Goal: Task Accomplishment & Management: Complete application form

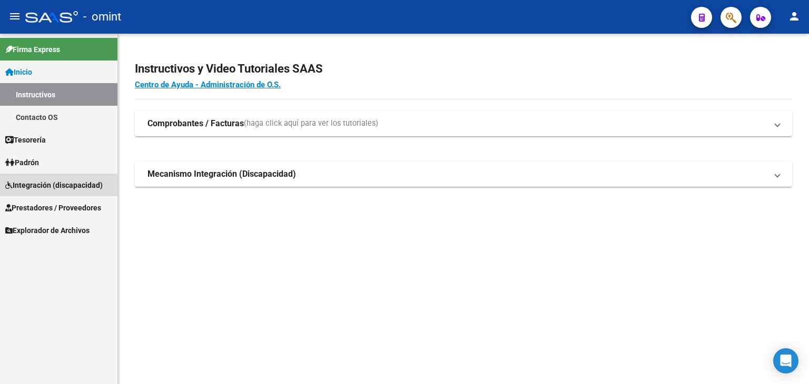
click at [52, 185] on span "Integración (discapacidad)" at bounding box center [53, 186] width 97 height 12
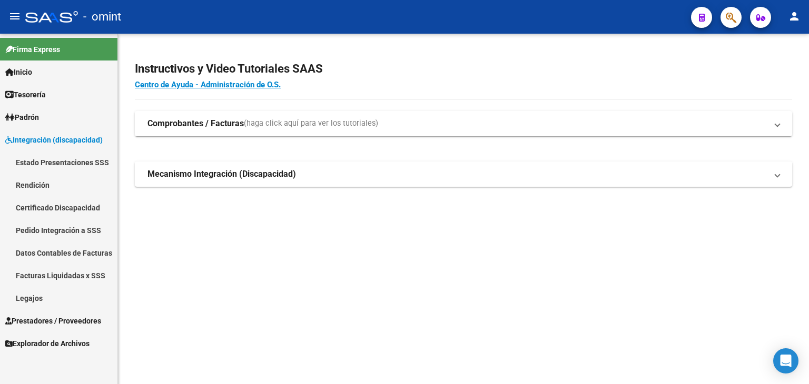
click at [43, 209] on link "Certificado Discapacidad" at bounding box center [58, 207] width 117 height 23
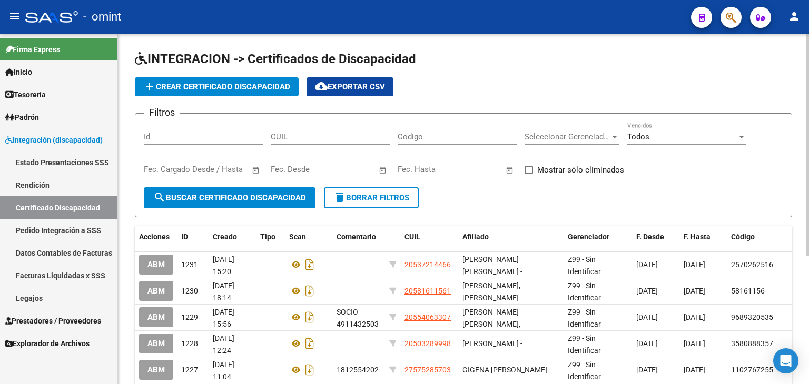
click at [290, 136] on input "CUIL" at bounding box center [330, 136] width 119 height 9
paste input "20-47805180-9"
type input "20-47805180-9"
click at [270, 200] on span "search Buscar Certificado Discapacidad" at bounding box center [229, 197] width 153 height 9
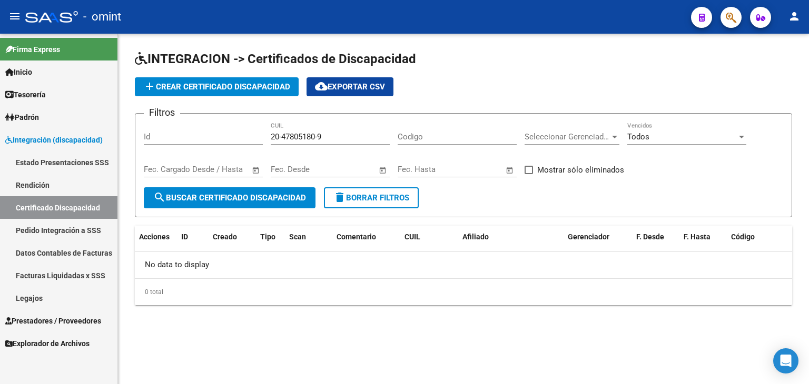
click at [238, 86] on span "add Crear Certificado Discapacidad" at bounding box center [216, 86] width 147 height 9
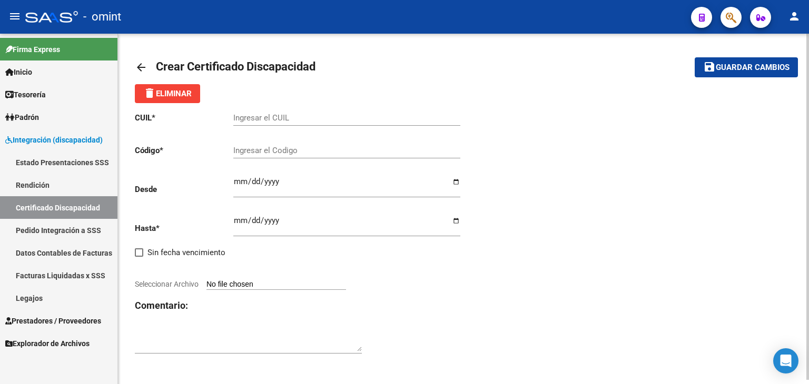
click at [253, 117] on input "Ingresar el CUIL" at bounding box center [346, 117] width 227 height 9
paste input "20-47805180-9"
type input "20-47805180-9"
click at [695, 57] on button "save Guardar cambios" at bounding box center [746, 66] width 103 height 19
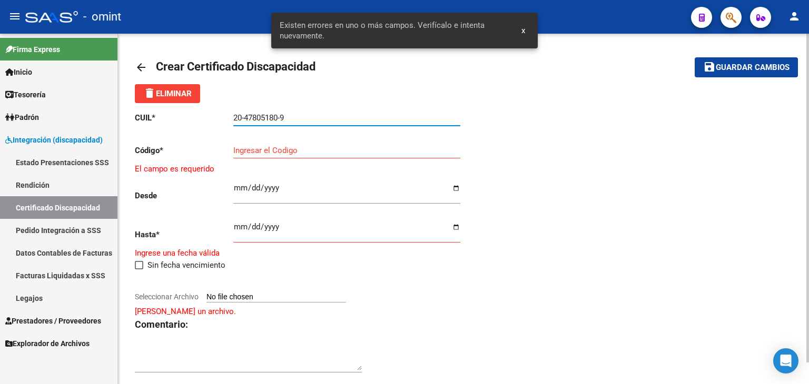
click at [262, 152] on input "Ingresar el Codigo" at bounding box center [346, 150] width 227 height 9
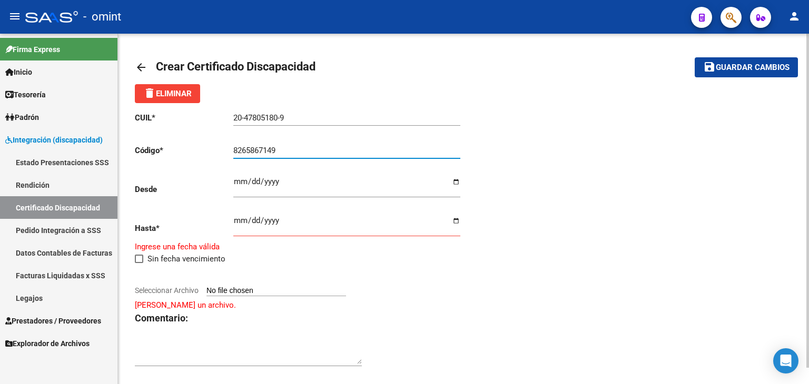
type input "8265867149"
click at [240, 179] on input "Ingresar fec. Desde" at bounding box center [346, 185] width 227 height 17
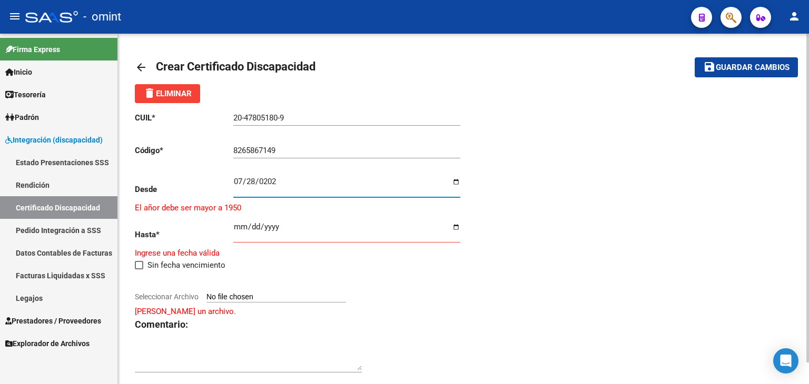
type input "[DATE]"
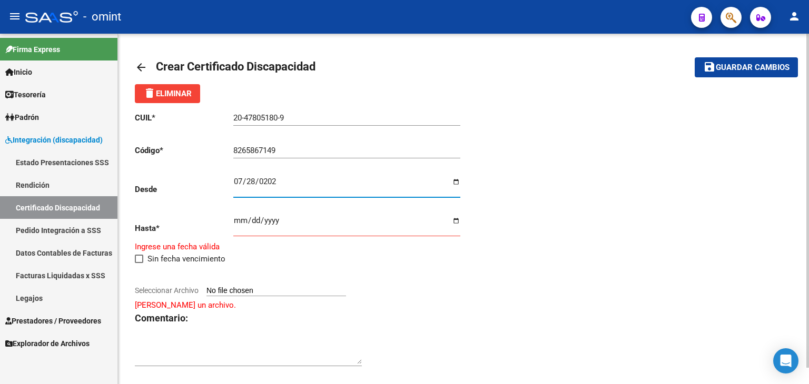
click at [241, 222] on input "Ingresar fec. Hasta" at bounding box center [346, 224] width 227 height 17
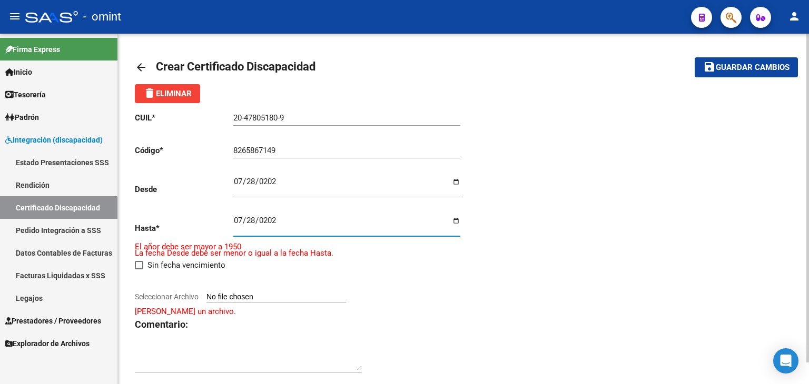
type input "[DATE]"
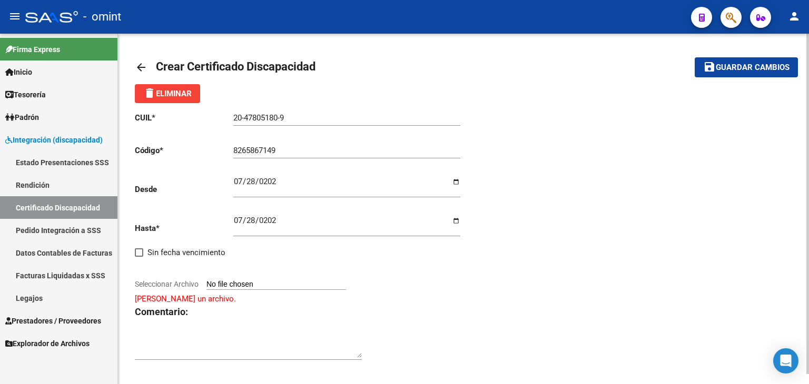
click at [252, 286] on input "Seleccionar Archivo" at bounding box center [276, 285] width 140 height 10
type input "C:\fakepath\CUD.jpg"
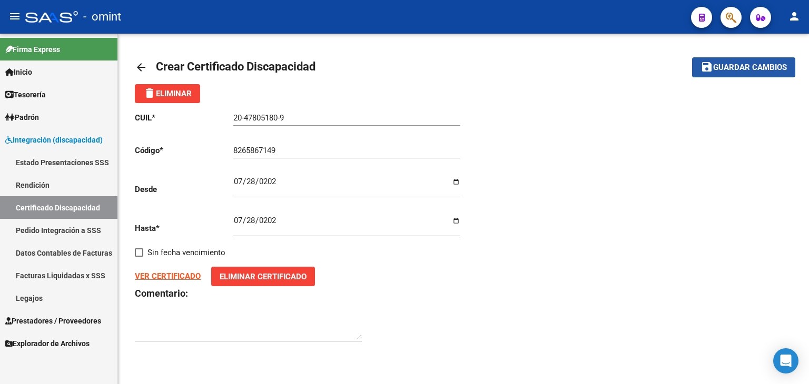
click at [725, 68] on span "Guardar cambios" at bounding box center [750, 67] width 74 height 9
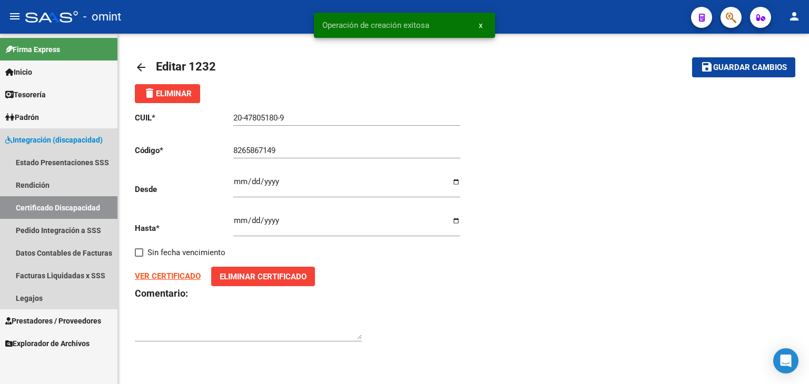
click at [51, 211] on link "Certificado Discapacidad" at bounding box center [58, 207] width 117 height 23
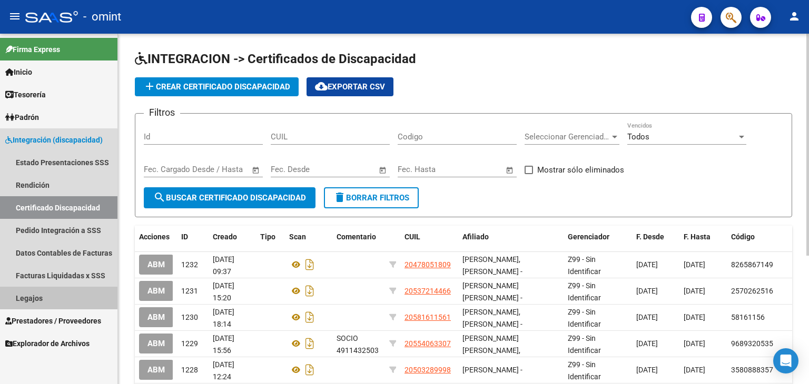
click at [35, 298] on link "Legajos" at bounding box center [58, 298] width 117 height 23
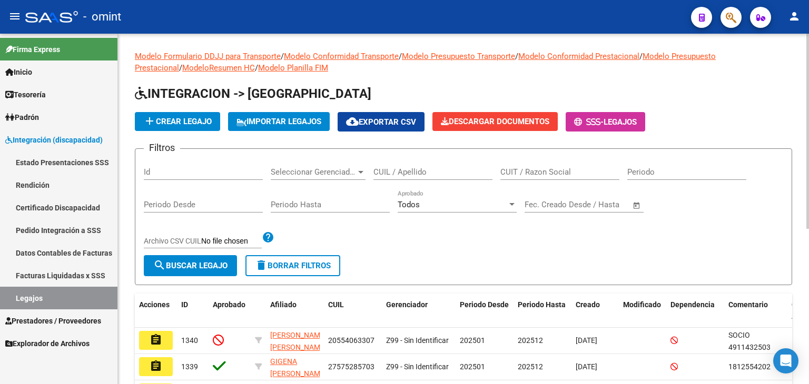
click at [410, 171] on input "CUIL / Apellido" at bounding box center [432, 171] width 119 height 9
paste input "20478051809"
type input "20478051809"
click at [200, 266] on span "search Buscar Legajo" at bounding box center [190, 265] width 74 height 9
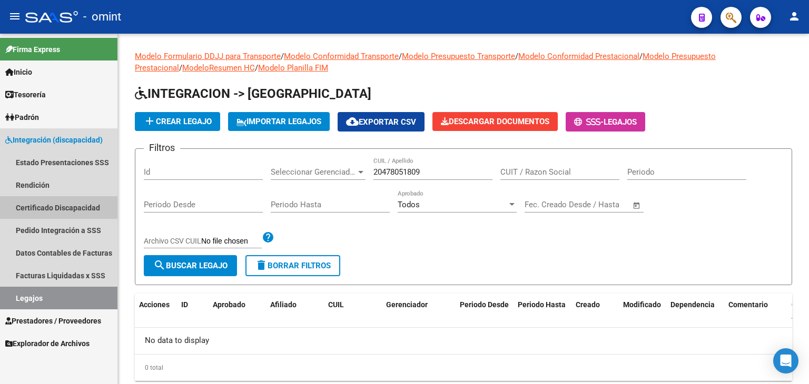
click at [34, 209] on link "Certificado Discapacidad" at bounding box center [58, 207] width 117 height 23
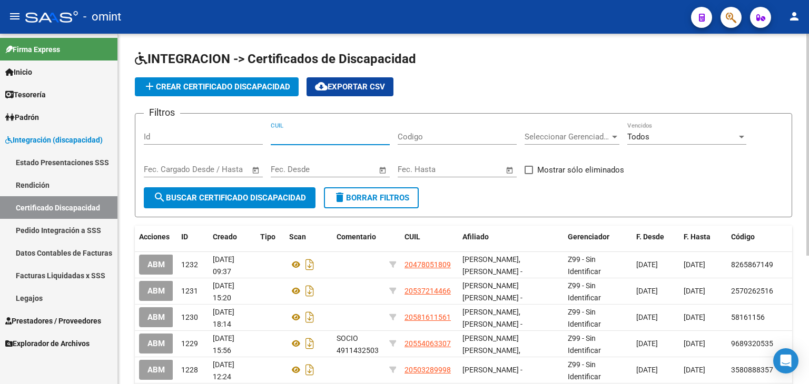
click at [315, 136] on input "CUIL" at bounding box center [330, 136] width 119 height 9
paste input "20-47805180-9"
type input "20-47805180-9"
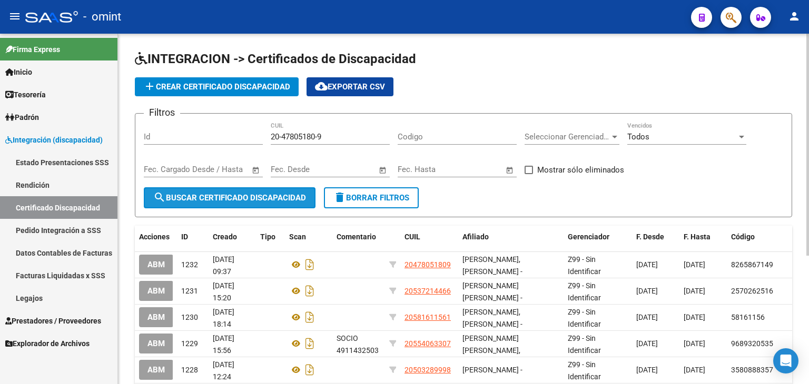
click at [232, 197] on span "search Buscar Certificado Discapacidad" at bounding box center [229, 197] width 153 height 9
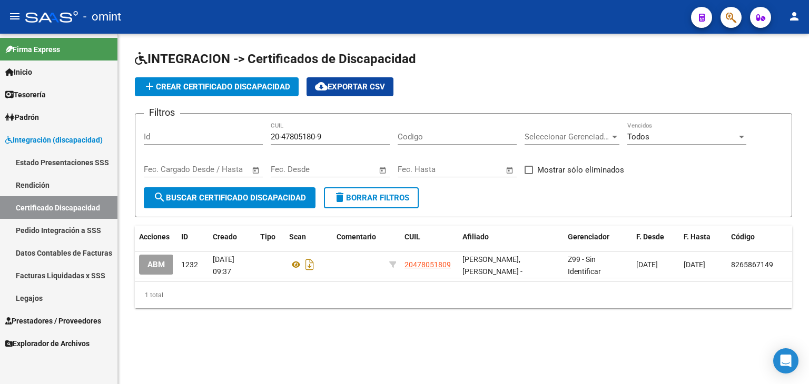
click at [34, 293] on link "Legajos" at bounding box center [58, 298] width 117 height 23
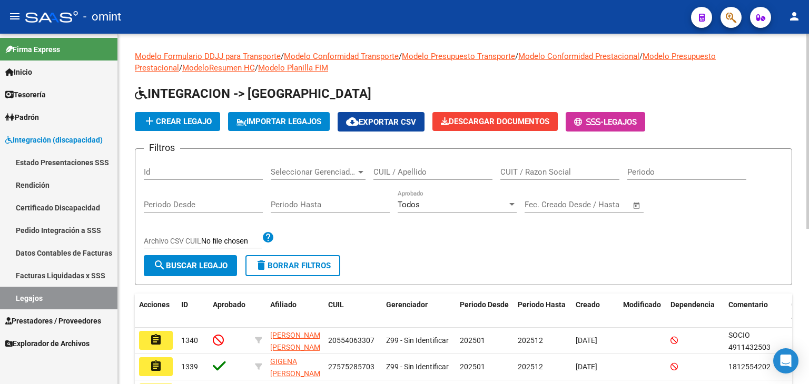
click at [168, 115] on button "add Crear Legajo" at bounding box center [177, 121] width 85 height 19
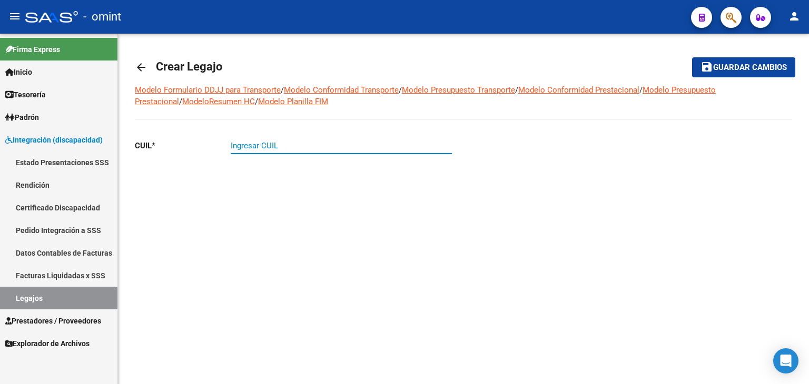
click at [284, 145] on input "Ingresar CUIL" at bounding box center [341, 145] width 221 height 9
paste input "20-47805180-9"
type input "20-47805180-9"
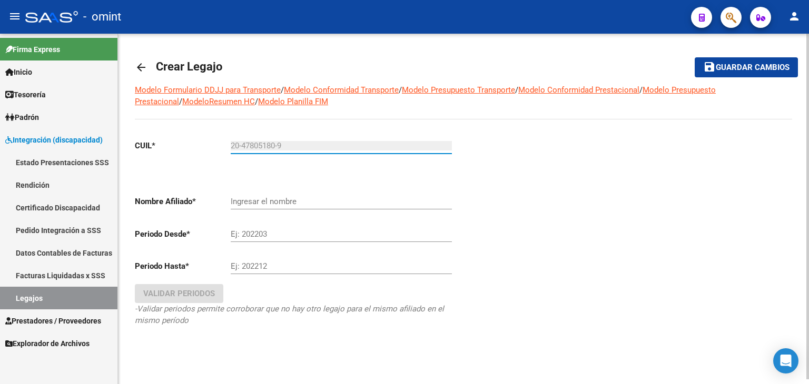
type input "[PERSON_NAME] [PERSON_NAME]"
type input "20-47805180-9"
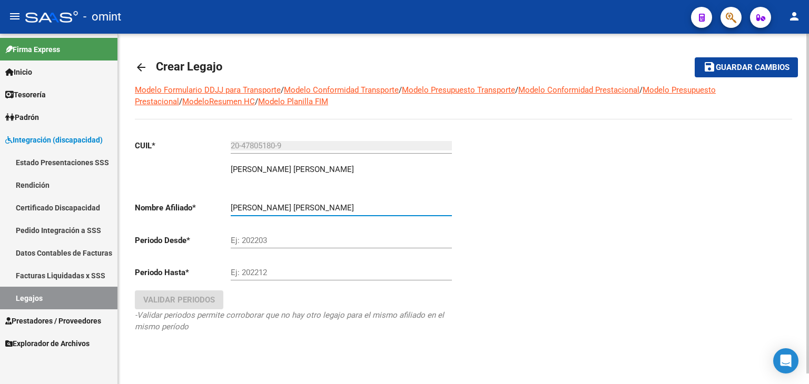
click at [245, 205] on input "[PERSON_NAME] [PERSON_NAME]" at bounding box center [341, 207] width 221 height 9
click at [249, 234] on div "Ej: 202203" at bounding box center [341, 237] width 221 height 23
type input "202507"
click at [250, 268] on input "Ej: 202212" at bounding box center [341, 272] width 221 height 9
type input "2"
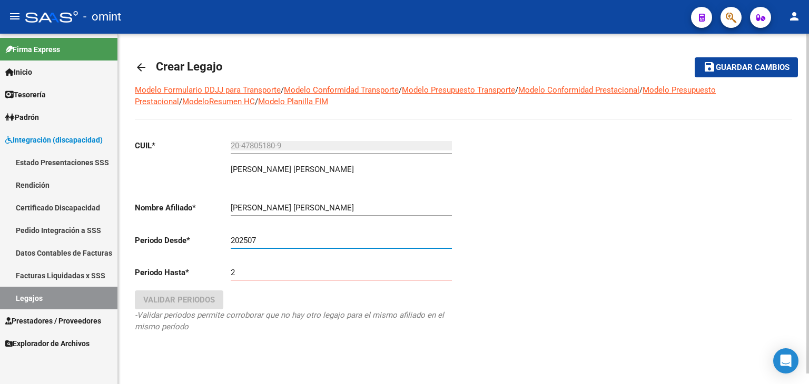
drag, startPoint x: 280, startPoint y: 241, endPoint x: 181, endPoint y: 235, distance: 99.7
click at [181, 236] on app-form-text-field "Periodo Desde * 202507 Ej: 202203" at bounding box center [293, 240] width 317 height 9
type input "202501"
drag, startPoint x: 247, startPoint y: 270, endPoint x: 201, endPoint y: 270, distance: 46.9
click at [201, 270] on app-form-text-field "Periodo Hasta * 2 Ej: 202212" at bounding box center [293, 272] width 317 height 9
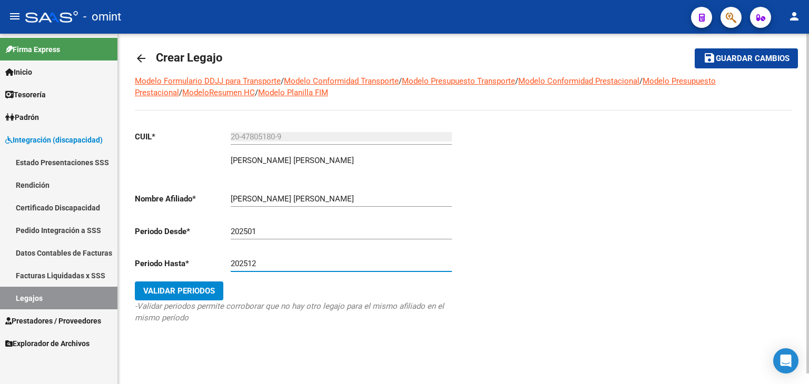
scroll to position [11, 0]
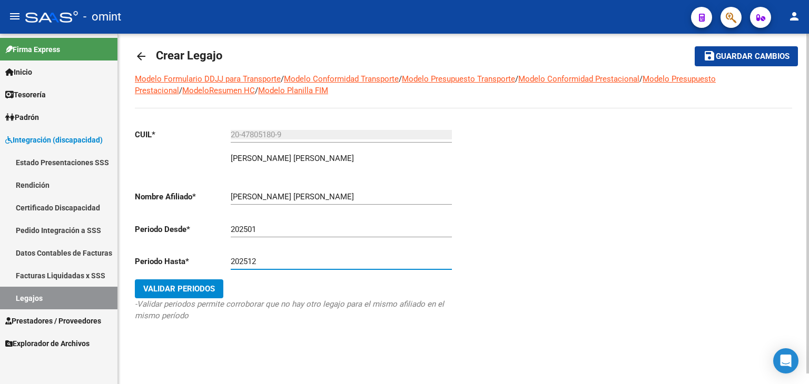
type input "202512"
click at [164, 285] on span "Validar Periodos" at bounding box center [179, 288] width 72 height 9
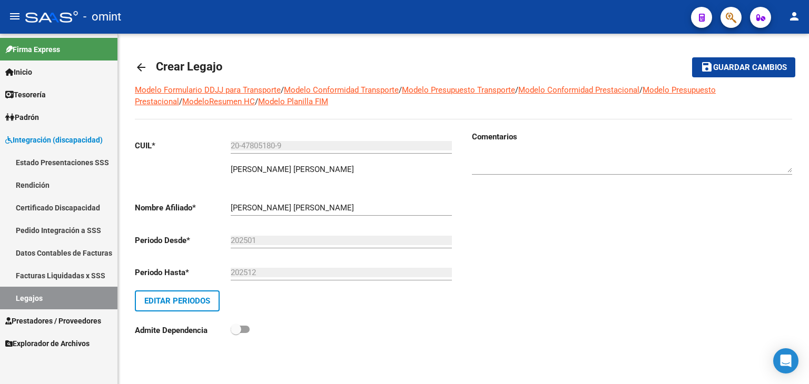
scroll to position [0, 0]
click at [501, 163] on textarea at bounding box center [632, 162] width 320 height 21
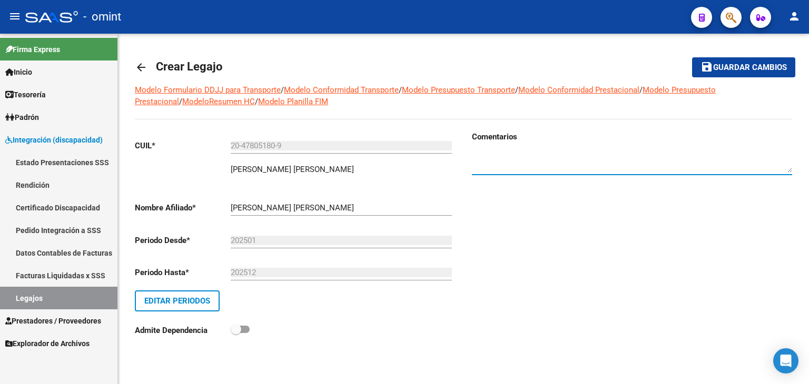
paste textarea "1171176902"
type textarea "1171176902"
click at [721, 67] on span "Guardar cambios" at bounding box center [750, 67] width 74 height 9
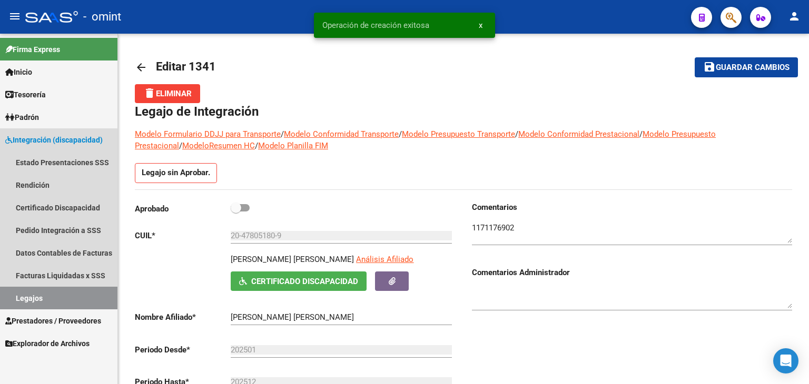
click at [63, 296] on link "Legajos" at bounding box center [58, 298] width 117 height 23
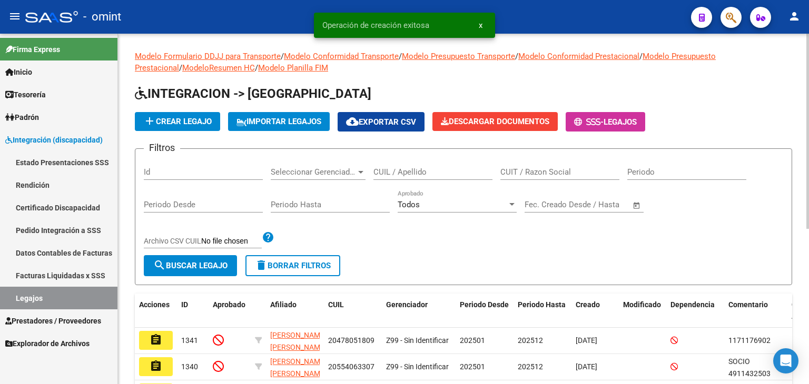
click at [409, 170] on input "CUIL / Apellido" at bounding box center [432, 171] width 119 height 9
paste input "1171176902"
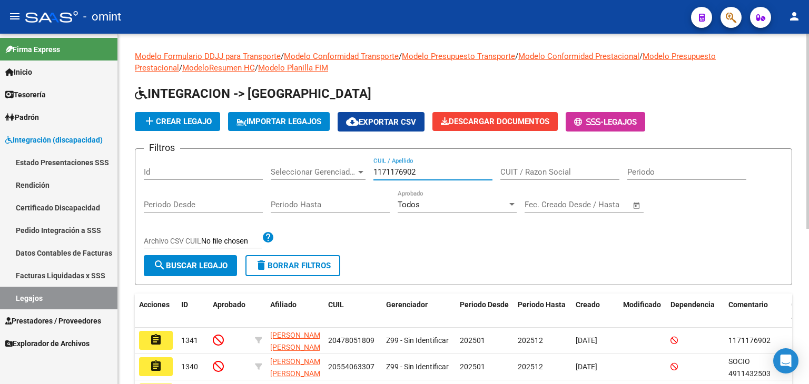
drag, startPoint x: 419, startPoint y: 172, endPoint x: 345, endPoint y: 148, distance: 77.4
click at [343, 157] on div "Filtros Id Seleccionar Gerenciador Seleccionar Gerenciador 1171176902 CUIL / Ap…" at bounding box center [463, 206] width 639 height 98
type input "20478051809"
click at [194, 260] on button "search Buscar Legajo" at bounding box center [190, 265] width 93 height 21
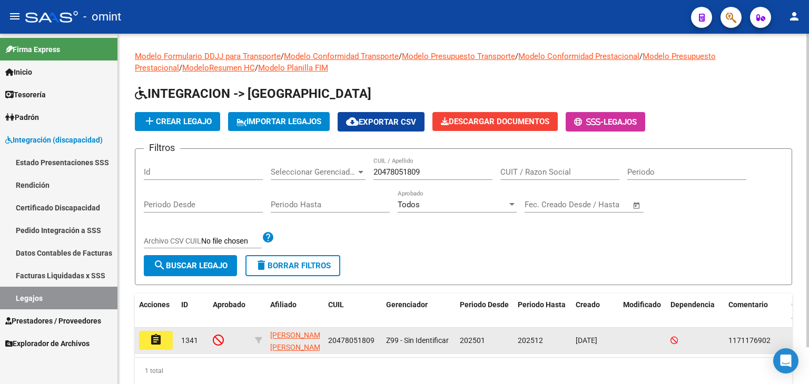
click at [160, 340] on mat-icon "assignment" at bounding box center [156, 340] width 13 height 13
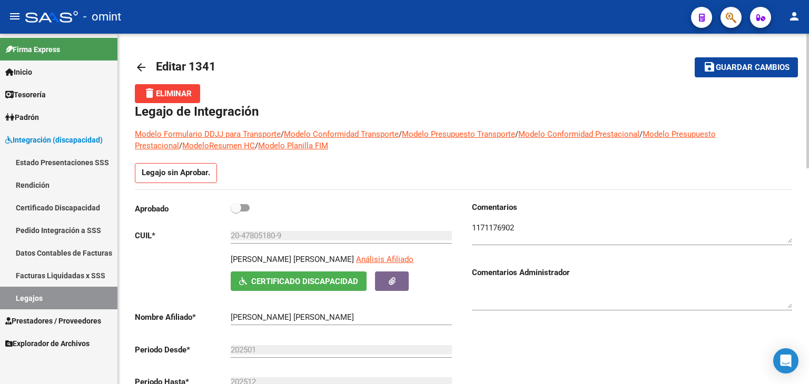
click at [244, 206] on span at bounding box center [240, 207] width 19 height 7
click at [236, 212] on input "checkbox" at bounding box center [235, 212] width 1 height 1
checkbox input "true"
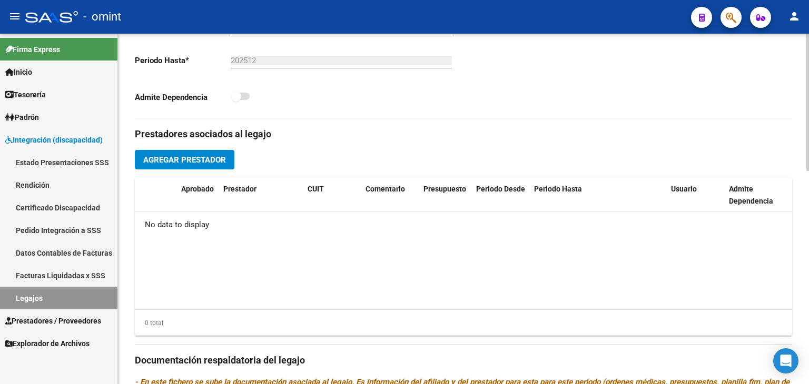
scroll to position [280, 0]
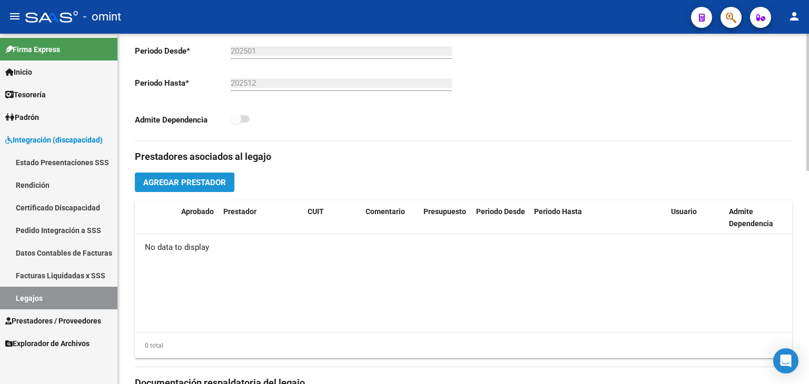
click at [194, 184] on span "Agregar Prestador" at bounding box center [184, 182] width 83 height 9
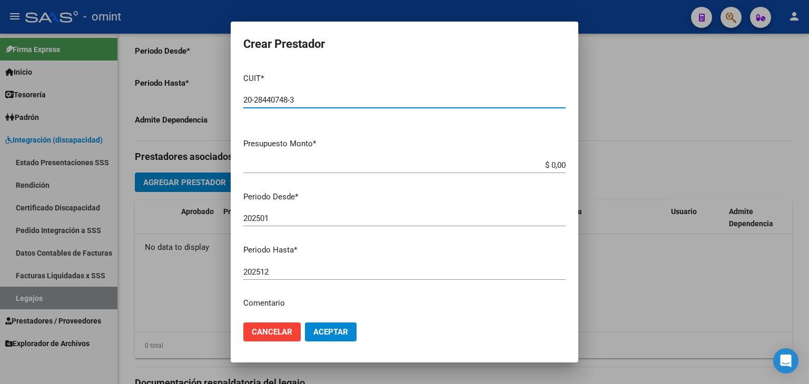
type input "20-28440748-3"
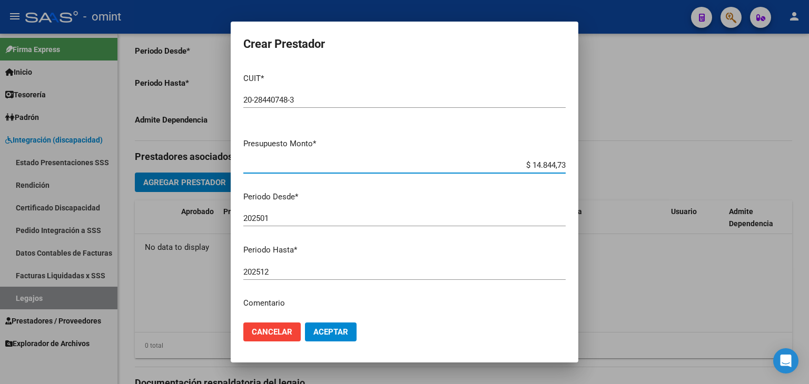
type input "$ 148.447,32"
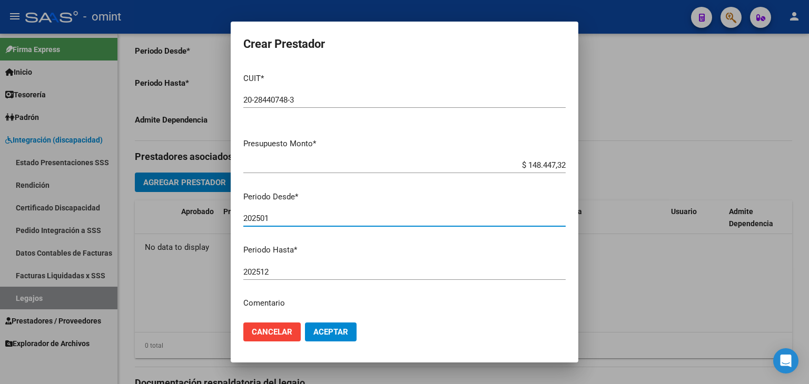
click at [282, 218] on input "202501" at bounding box center [404, 218] width 322 height 9
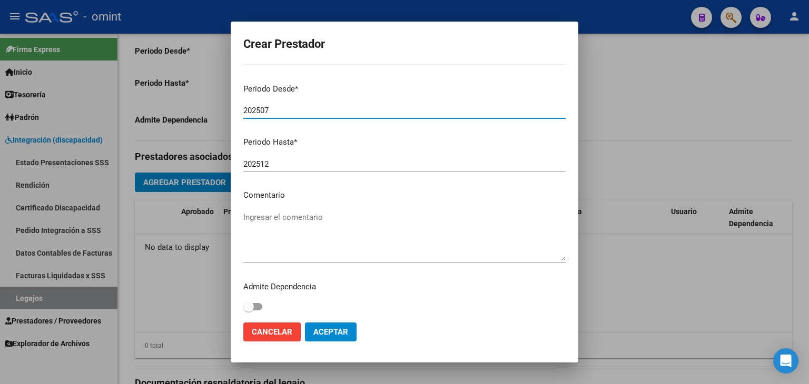
scroll to position [111, 0]
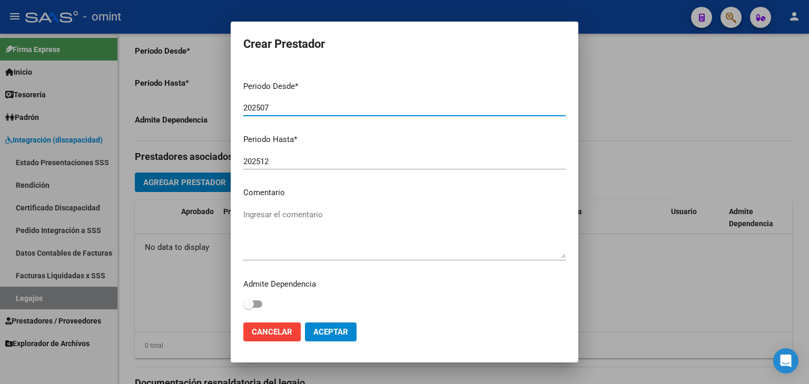
type input "202507"
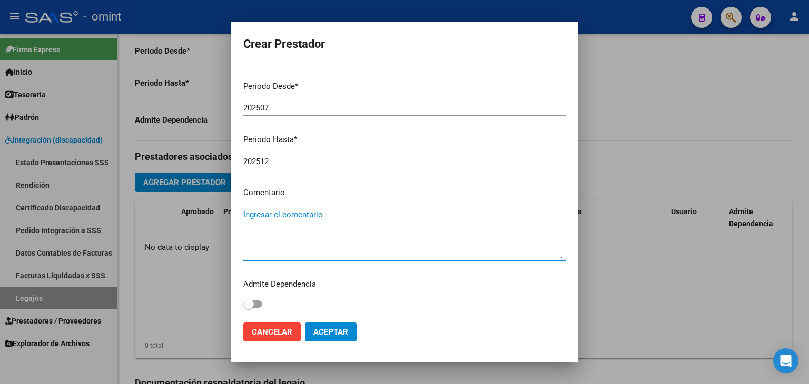
click at [341, 232] on textarea "Ingresar el comentario" at bounding box center [404, 233] width 322 height 49
type textarea "PSP - 12 SESIONES POR MES"
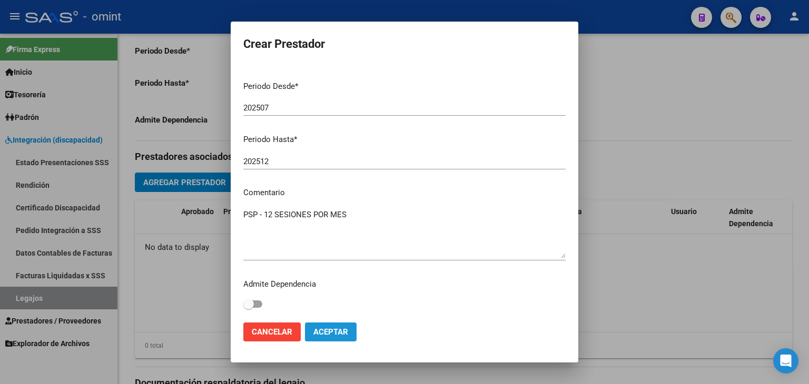
click at [336, 333] on span "Aceptar" at bounding box center [330, 332] width 35 height 9
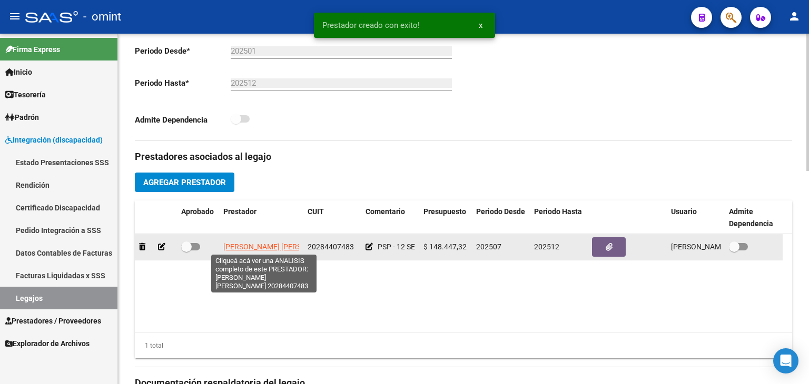
click at [255, 245] on span "[PERSON_NAME] [PERSON_NAME]" at bounding box center [280, 247] width 114 height 8
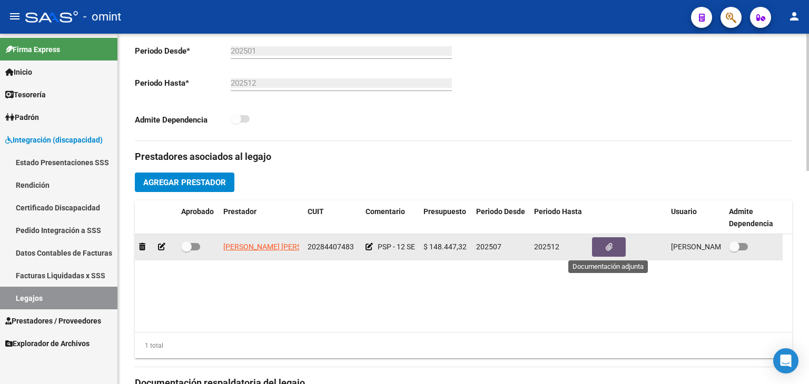
click at [614, 248] on button "button" at bounding box center [609, 246] width 34 height 19
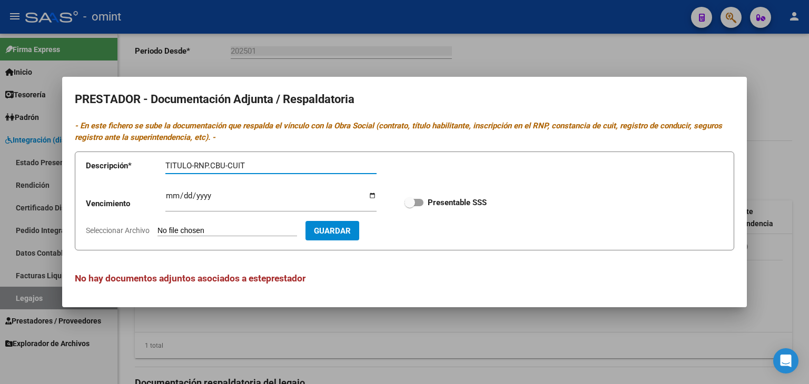
type input "TITULO-RNP.CBU-CUIT"
click at [411, 203] on span at bounding box center [409, 202] width 11 height 11
click at [410, 206] on input "Presentable SSS" at bounding box center [409, 206] width 1 height 1
checkbox input "true"
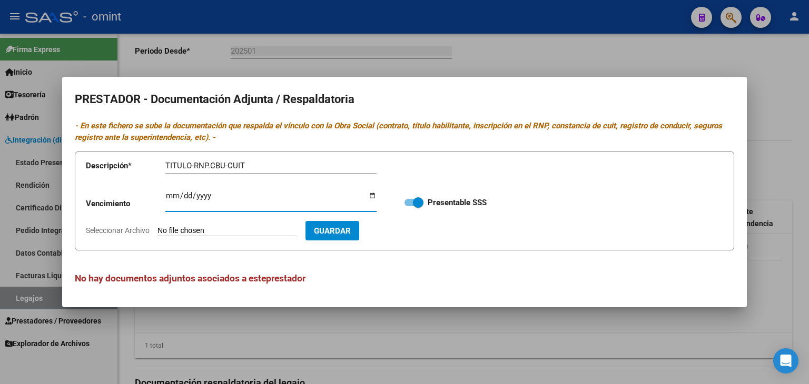
click at [168, 196] on input "Ingresar vencimiento" at bounding box center [270, 200] width 211 height 17
type input "[DATE]"
click at [179, 233] on input "Seleccionar Archivo" at bounding box center [227, 231] width 140 height 10
type input "C:\fakepath\Prestador PSP.pdf"
click at [420, 236] on button "Guardar" at bounding box center [393, 230] width 54 height 19
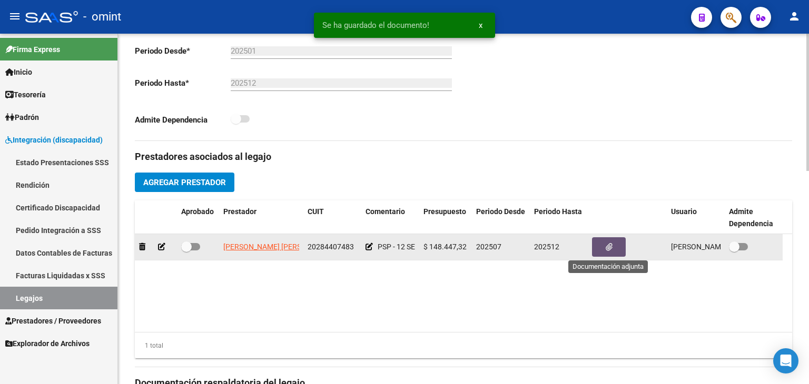
click at [190, 248] on span at bounding box center [186, 247] width 11 height 11
click at [186, 251] on input "checkbox" at bounding box center [186, 251] width 1 height 1
checkbox input "true"
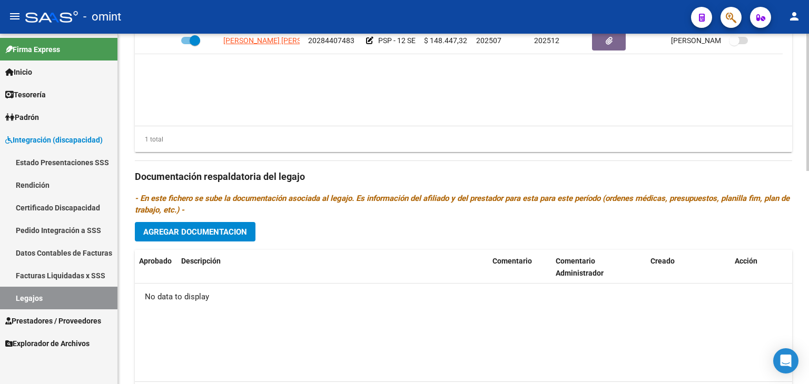
scroll to position [491, 0]
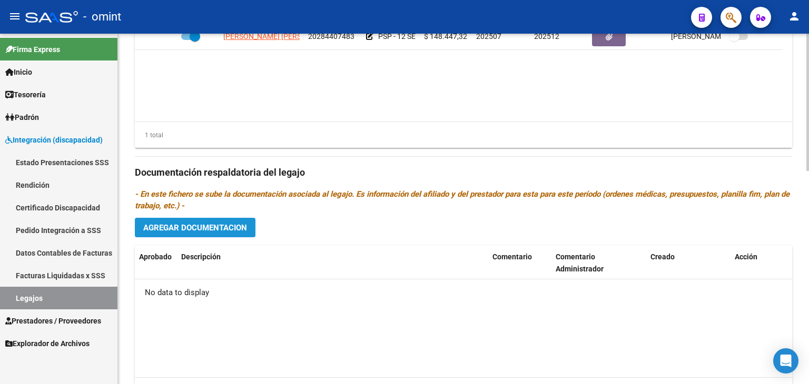
click at [230, 230] on span "Agregar Documentacion" at bounding box center [195, 227] width 104 height 9
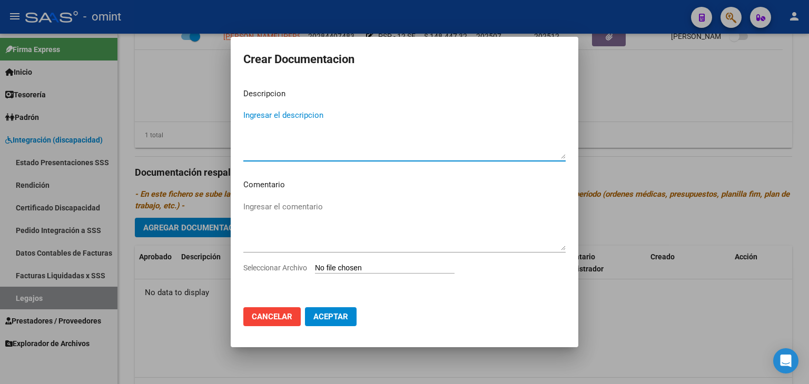
click at [326, 264] on input "Seleccionar Archivo" at bounding box center [385, 269] width 140 height 10
type input "C:\fakepath\Prestacional PSP.pdf"
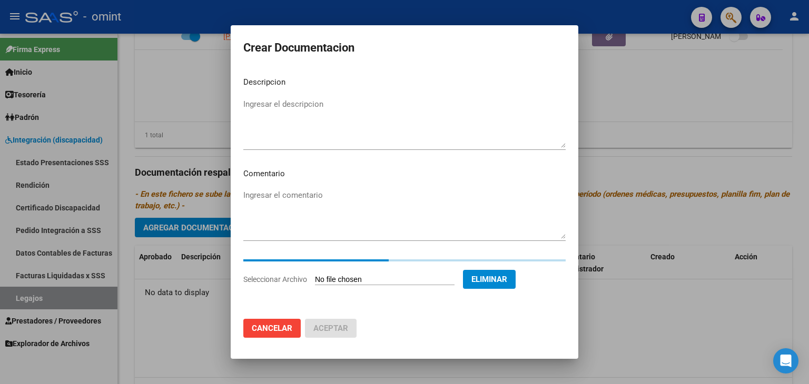
click at [279, 127] on textarea "Ingresar el descripcion" at bounding box center [404, 122] width 322 height 49
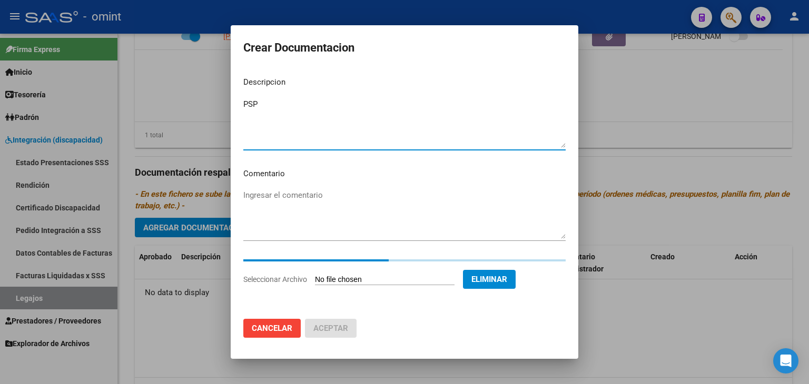
type textarea "PSP"
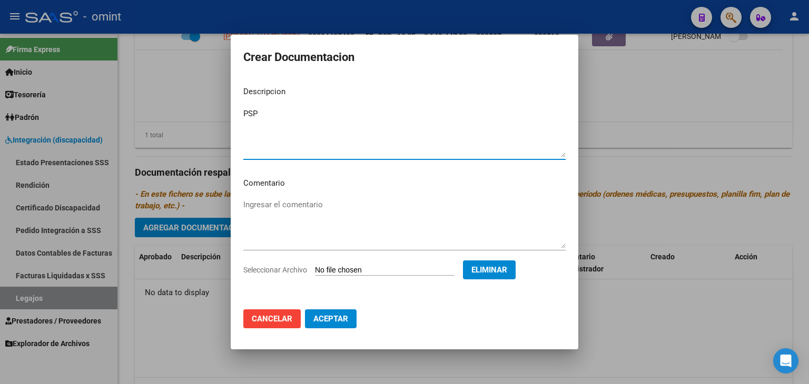
click at [346, 323] on span "Aceptar" at bounding box center [330, 318] width 35 height 9
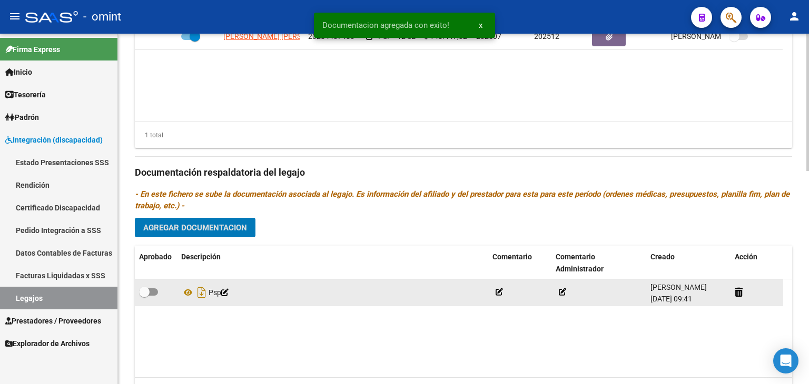
click at [154, 290] on span at bounding box center [148, 292] width 19 height 7
click at [144, 296] on input "checkbox" at bounding box center [144, 296] width 1 height 1
checkbox input "true"
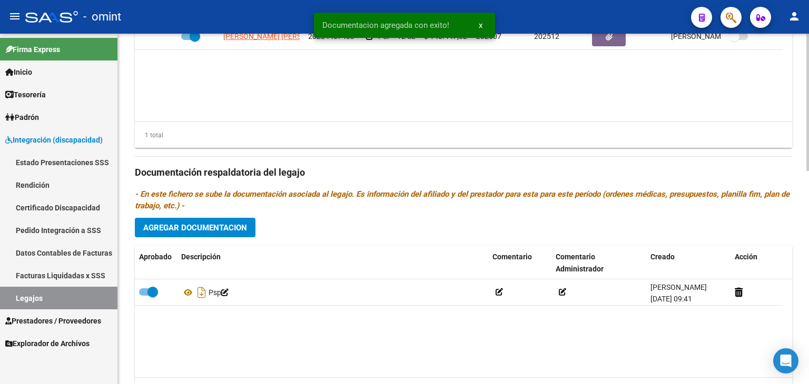
click at [177, 234] on button "Agregar Documentacion" at bounding box center [195, 227] width 121 height 19
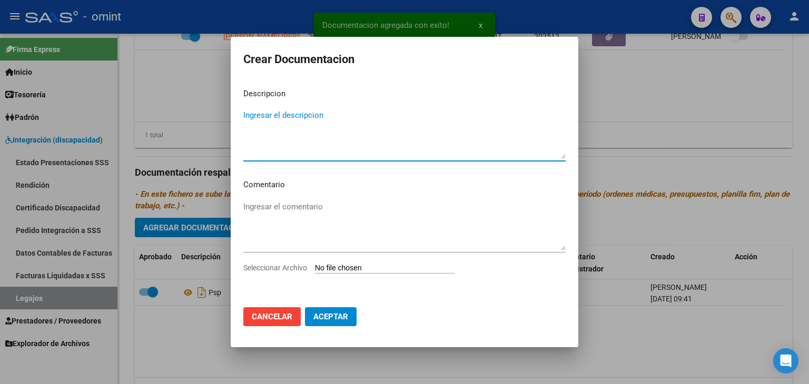
click at [341, 268] on input "Seleccionar Archivo" at bounding box center [385, 269] width 140 height 10
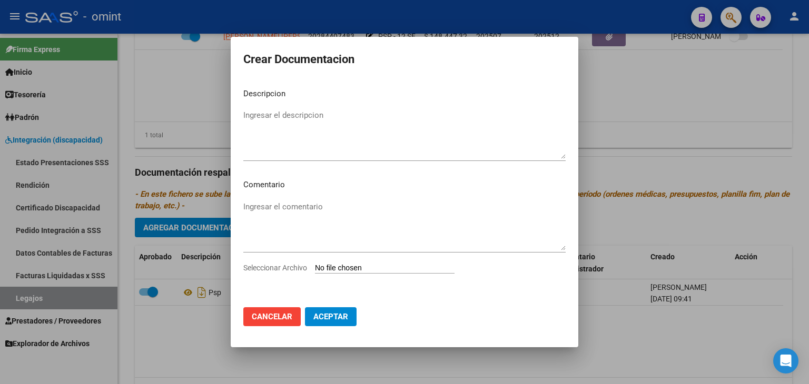
type input "C:\fakepath\rhc.pdf"
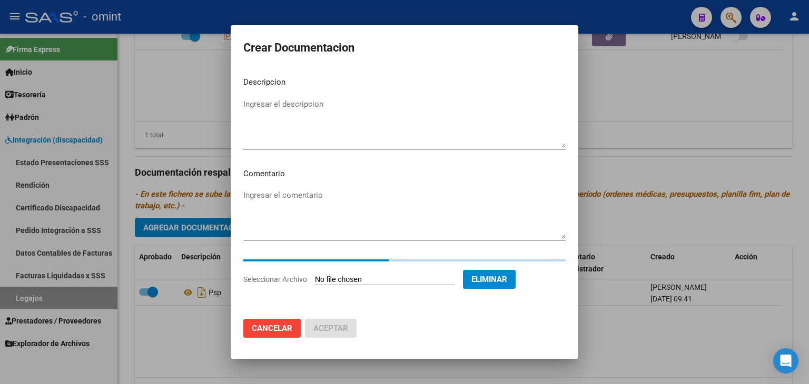
drag, startPoint x: 272, startPoint y: 115, endPoint x: 274, endPoint y: 110, distance: 5.5
click at [272, 114] on textarea "Ingresar el descripcion" at bounding box center [404, 122] width 322 height 49
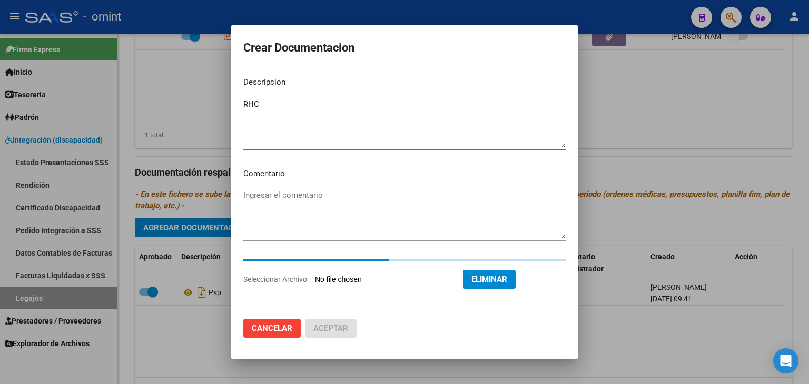
type textarea "RHC"
click at [290, 326] on span "Cancelar" at bounding box center [272, 328] width 41 height 9
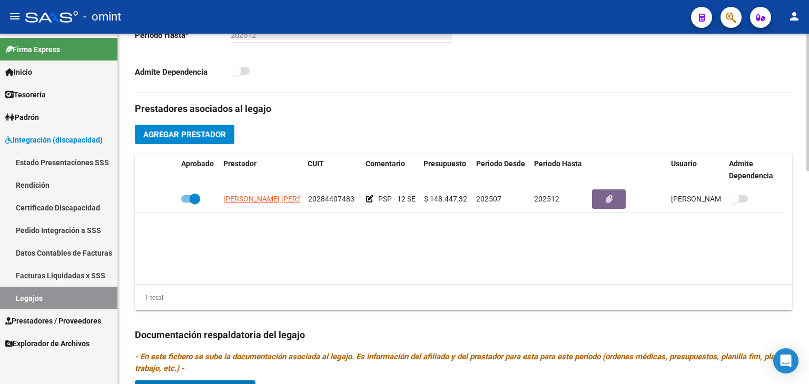
scroll to position [280, 0]
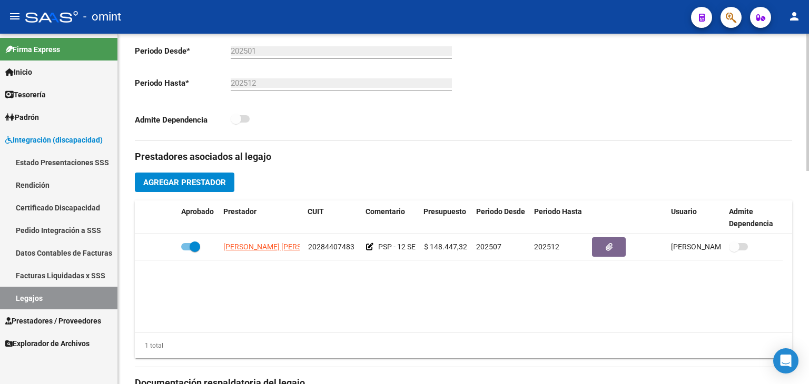
click at [200, 180] on span "Agregar Prestador" at bounding box center [184, 182] width 83 height 9
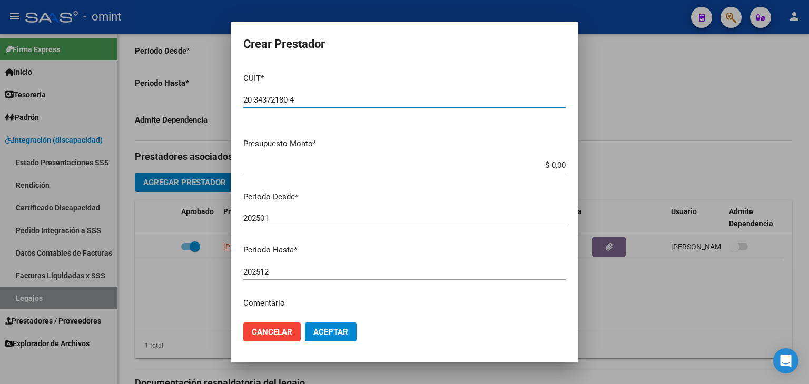
type input "20-34372180-4"
click at [556, 163] on input "$ 0,00" at bounding box center [404, 165] width 322 height 9
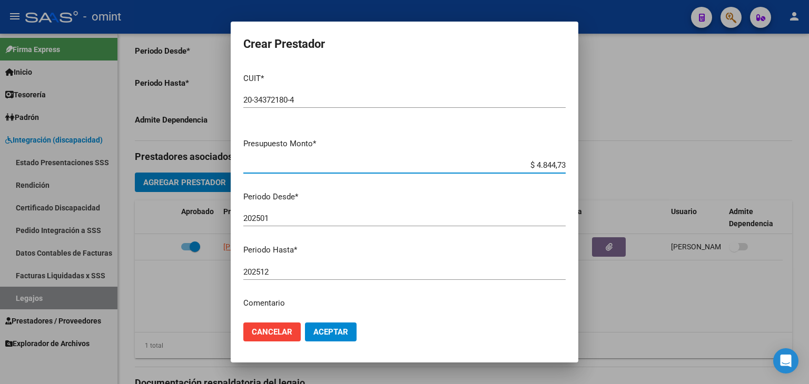
type input "$ 48.447,32"
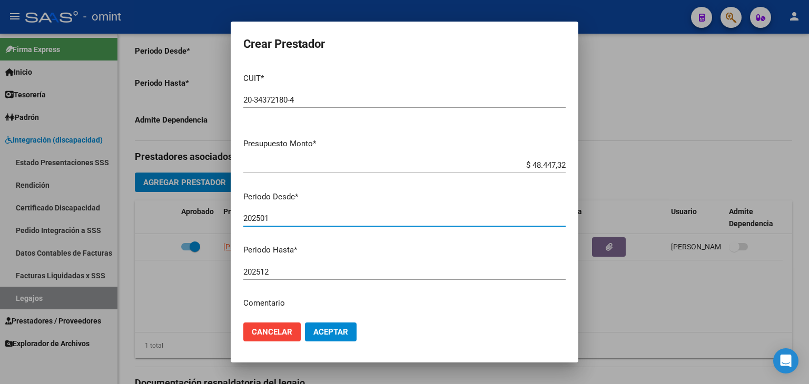
click at [282, 220] on input "202501" at bounding box center [404, 218] width 322 height 9
type input "202507"
click at [322, 328] on span "Aceptar" at bounding box center [330, 332] width 35 height 9
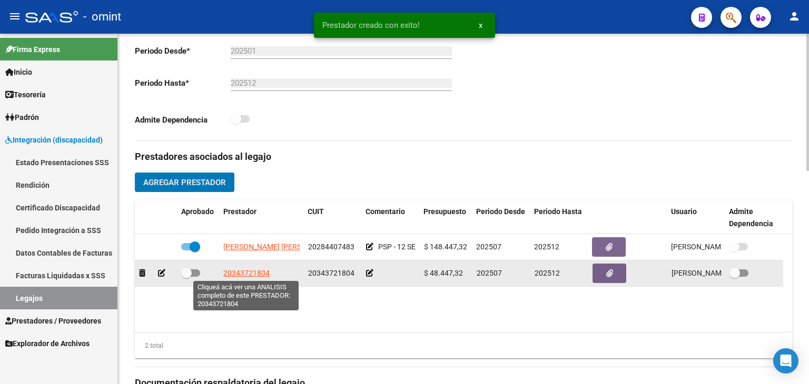
click at [240, 270] on span "20343721804" at bounding box center [246, 273] width 46 height 8
type textarea "20343721804"
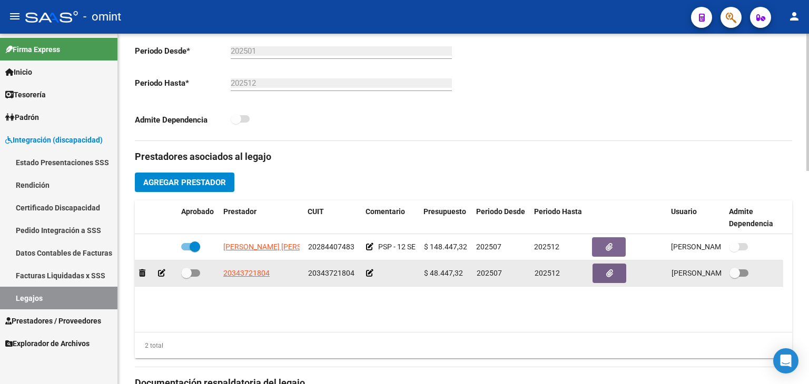
click at [161, 276] on icon at bounding box center [161, 273] width 7 height 7
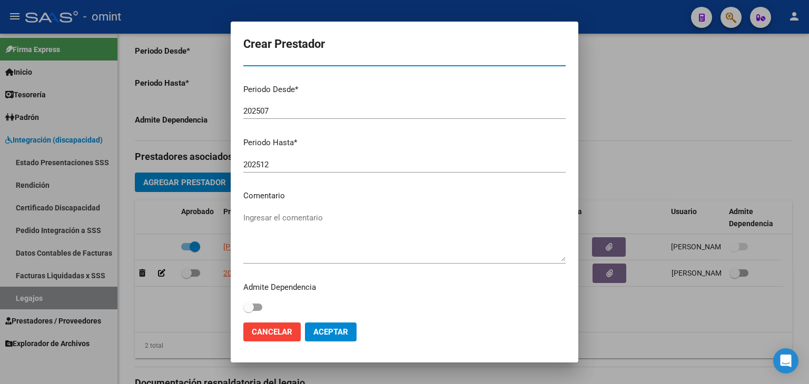
scroll to position [111, 0]
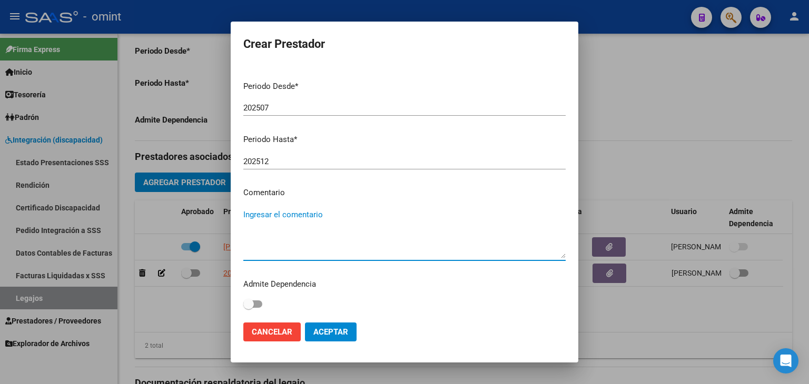
click at [308, 219] on textarea "Ingresar el comentario" at bounding box center [404, 233] width 322 height 49
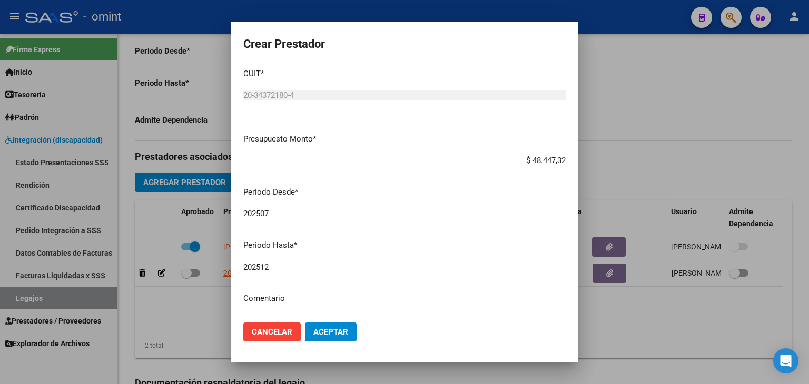
scroll to position [0, 0]
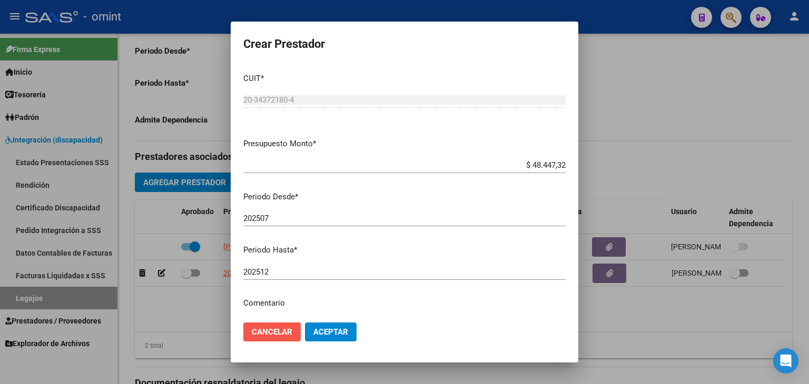
click at [280, 332] on span "Cancelar" at bounding box center [272, 332] width 41 height 9
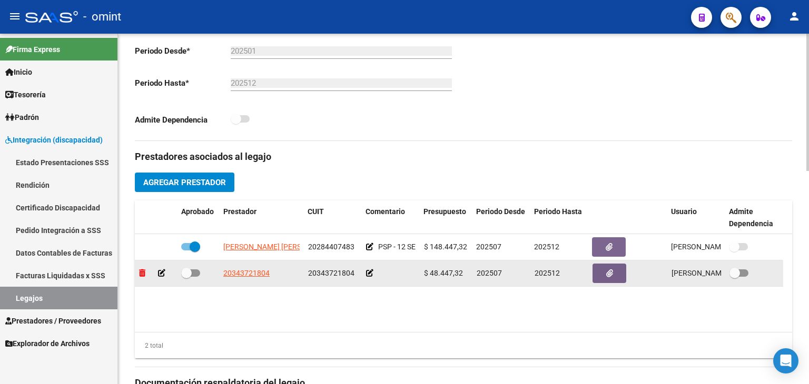
click at [140, 274] on icon at bounding box center [142, 273] width 6 height 7
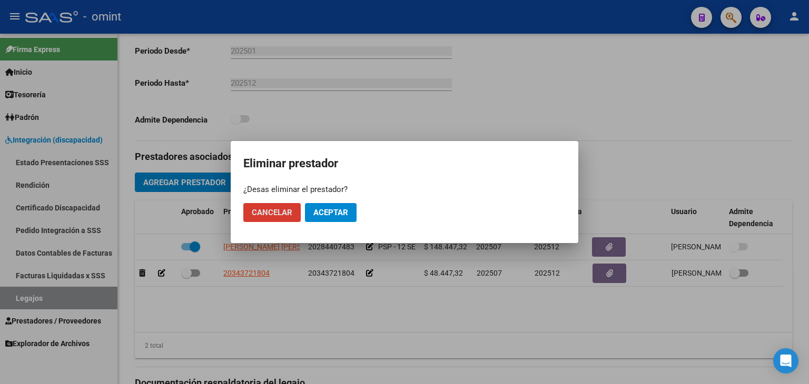
click at [348, 211] on span "Aceptar" at bounding box center [330, 212] width 35 height 9
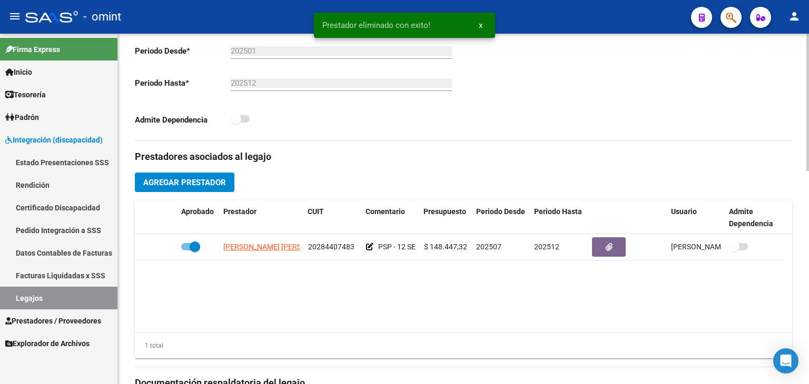
click at [200, 181] on span "Agregar Prestador" at bounding box center [184, 182] width 83 height 9
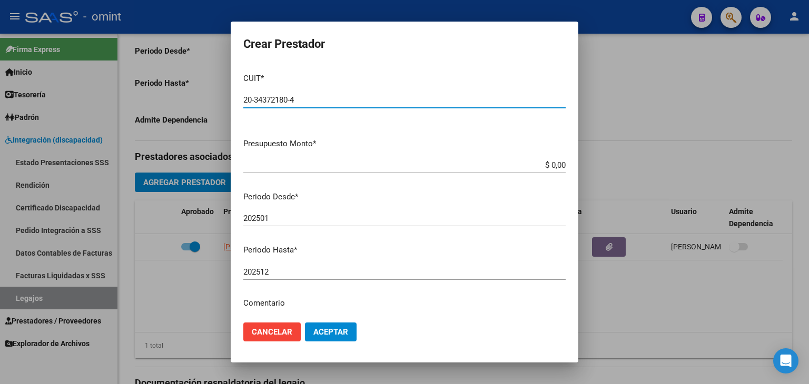
type input "20-34372180-4"
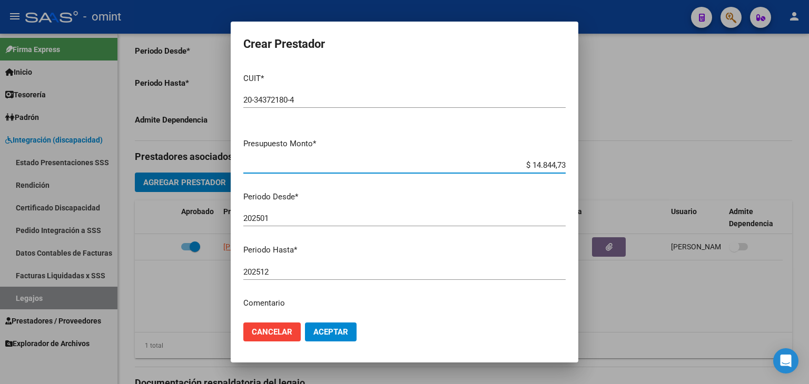
type input "$ 148.447,32"
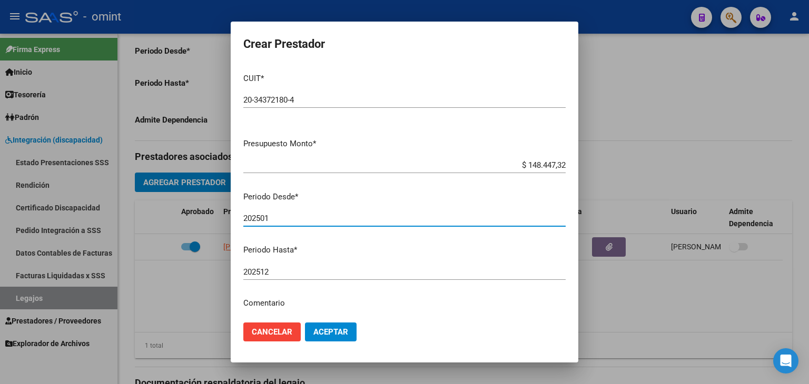
click at [275, 220] on input "202501" at bounding box center [404, 218] width 322 height 9
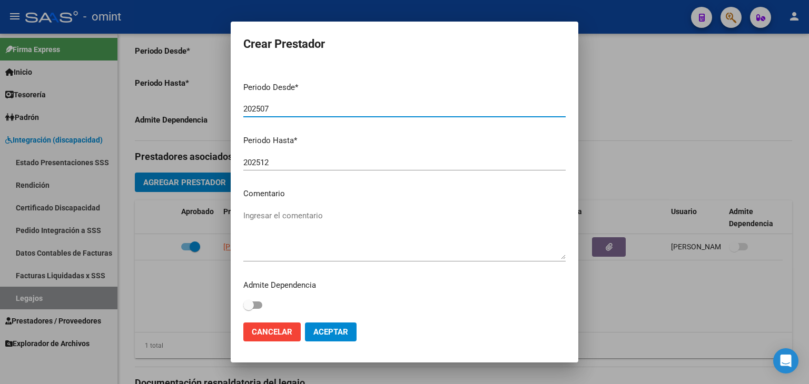
scroll to position [111, 0]
type input "202507"
click at [295, 225] on textarea "Ingresar el comentario" at bounding box center [404, 233] width 322 height 49
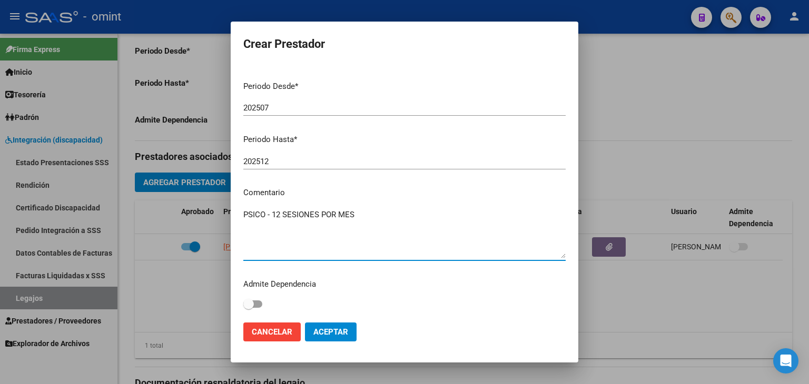
type textarea "PSICO - 12 SESIONES POR MES"
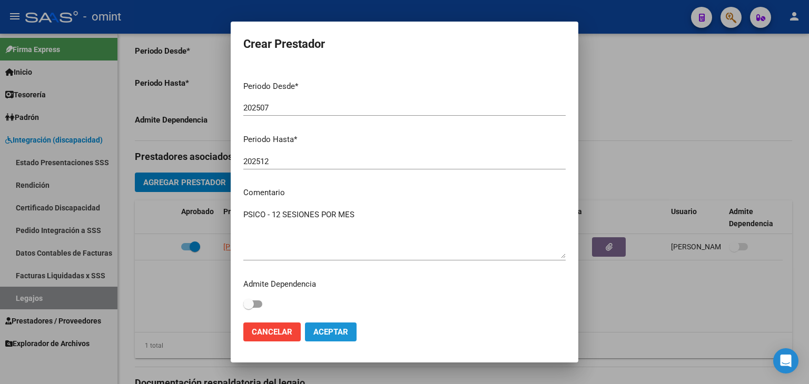
click at [327, 330] on span "Aceptar" at bounding box center [330, 332] width 35 height 9
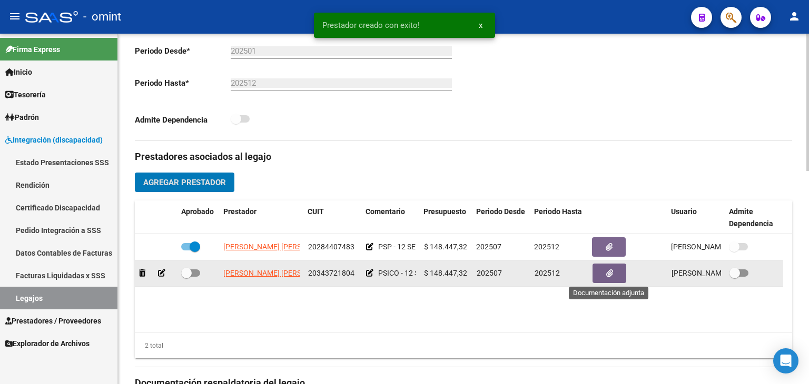
click at [602, 270] on button "button" at bounding box center [609, 273] width 34 height 19
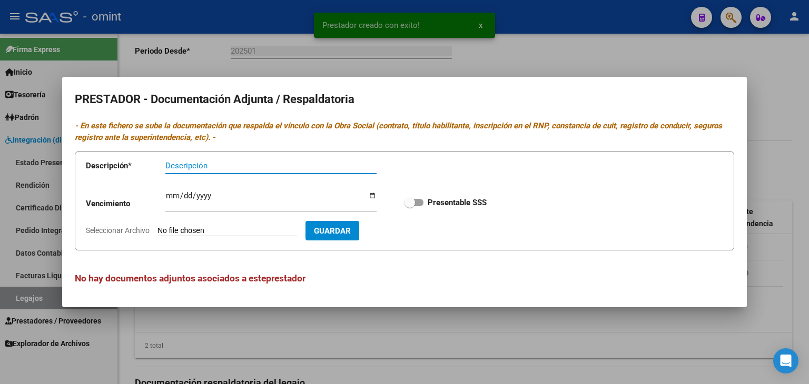
click at [171, 194] on input "Ingresar vencimiento" at bounding box center [270, 200] width 211 height 17
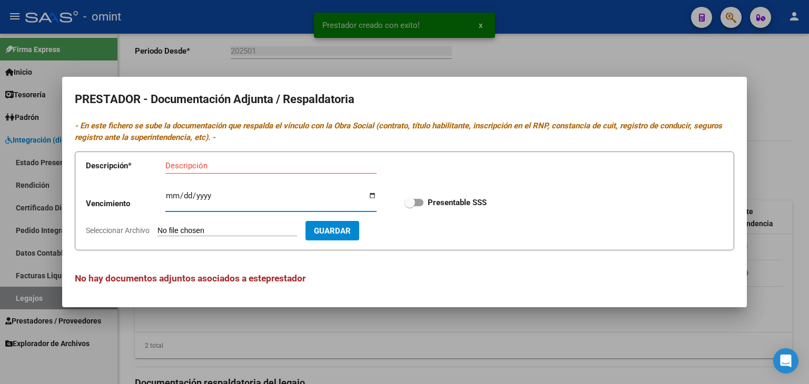
click at [172, 169] on input "Descripción" at bounding box center [270, 165] width 211 height 9
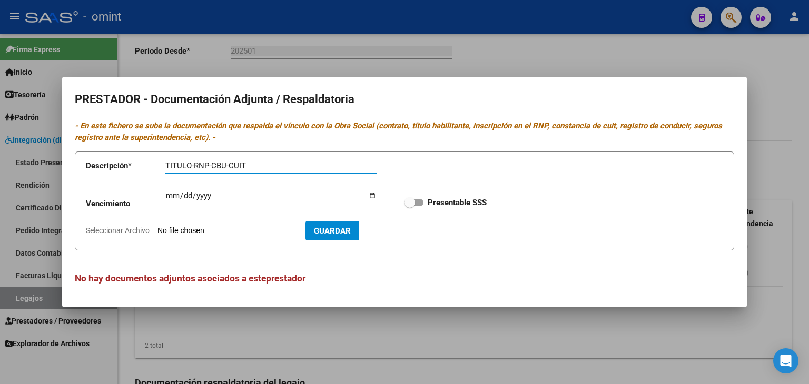
type input "TITULO-RNP-CBU-CUIT"
click at [405, 203] on span at bounding box center [409, 202] width 11 height 11
click at [409, 206] on input "Presentable SSS" at bounding box center [409, 206] width 1 height 1
checkbox input "true"
click at [171, 194] on input "Ingresar vencimiento" at bounding box center [270, 200] width 211 height 17
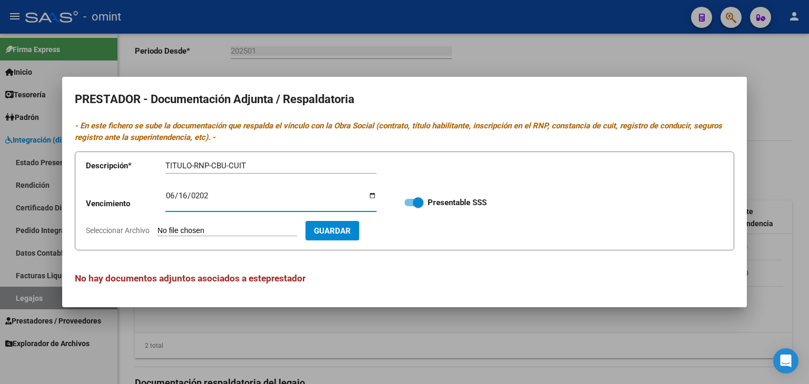
type input "[DATE]"
click at [204, 233] on input "Seleccionar Archivo" at bounding box center [227, 231] width 140 height 10
type input "C:\fakepath\Prestador PSICO.pdf"
click at [420, 225] on button "Guardar" at bounding box center [393, 230] width 54 height 19
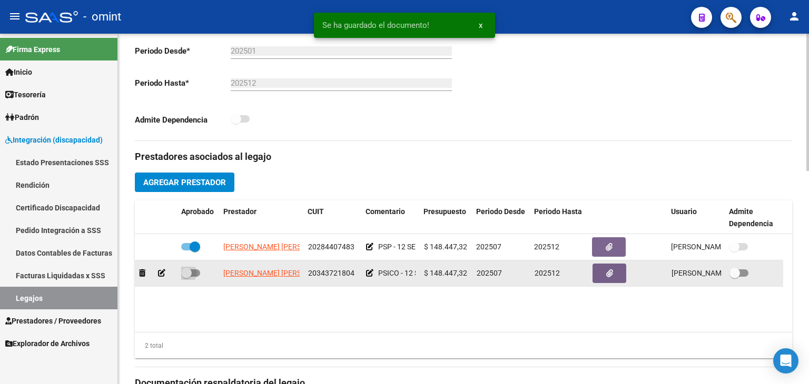
click at [185, 272] on span at bounding box center [186, 273] width 11 height 11
click at [186, 277] on input "checkbox" at bounding box center [186, 277] width 1 height 1
checkbox input "true"
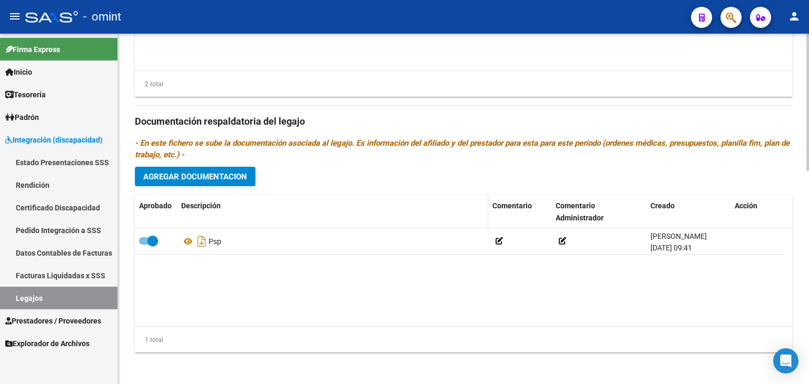
scroll to position [543, 0]
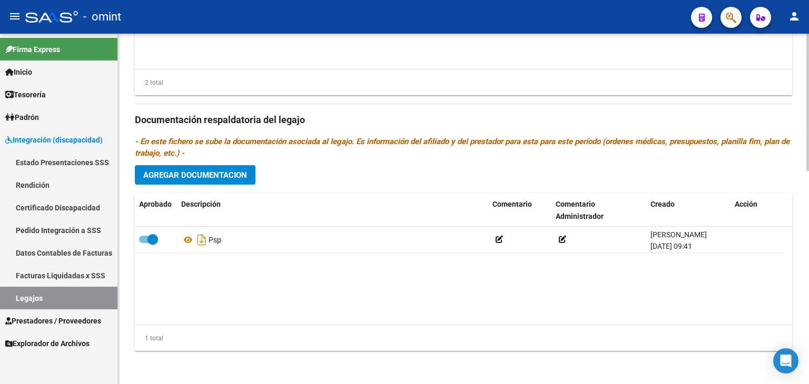
click at [187, 181] on button "Agregar Documentacion" at bounding box center [195, 174] width 121 height 19
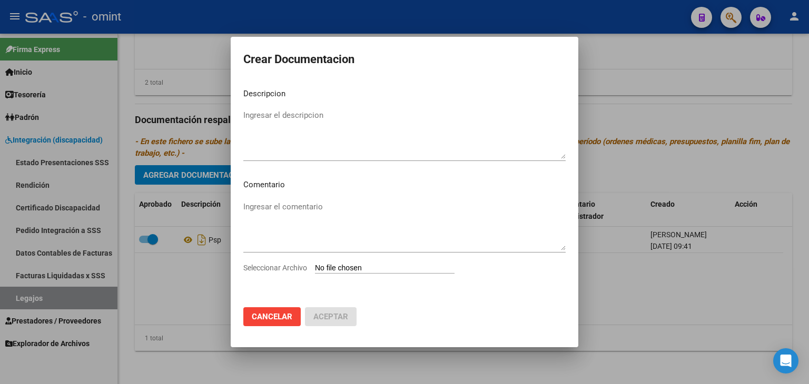
click at [335, 268] on input "Seleccionar Archivo" at bounding box center [385, 269] width 140 height 10
type input "C:\fakepath\Prestacion PSICO.pdf"
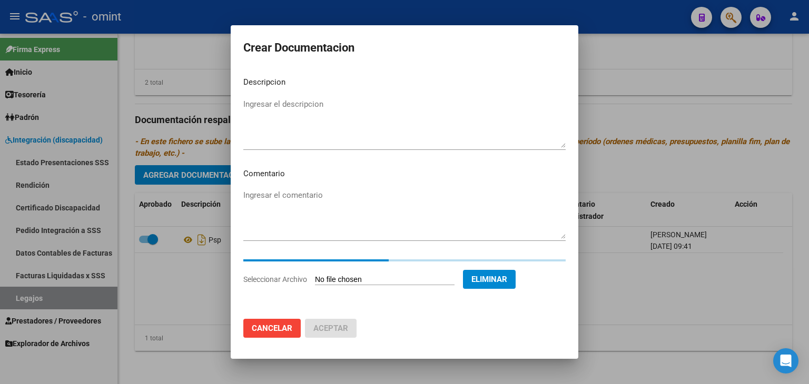
click at [257, 121] on textarea "Ingresar el descripcion" at bounding box center [404, 122] width 322 height 49
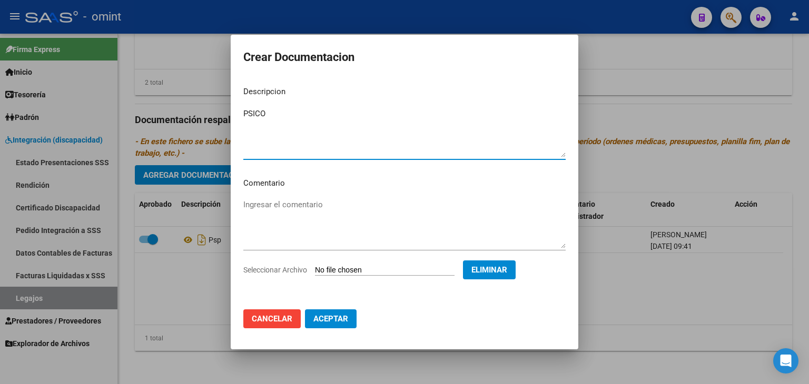
type textarea "PSICO"
click at [335, 321] on span "Aceptar" at bounding box center [330, 318] width 35 height 9
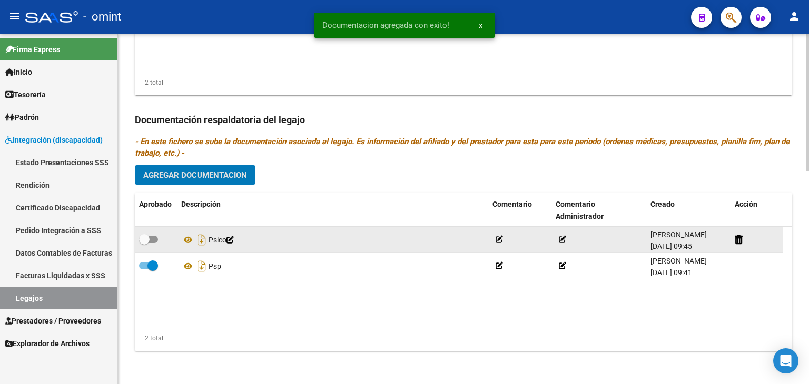
click at [148, 237] on span at bounding box center [144, 239] width 11 height 11
click at [144, 243] on input "checkbox" at bounding box center [144, 243] width 1 height 1
checkbox input "true"
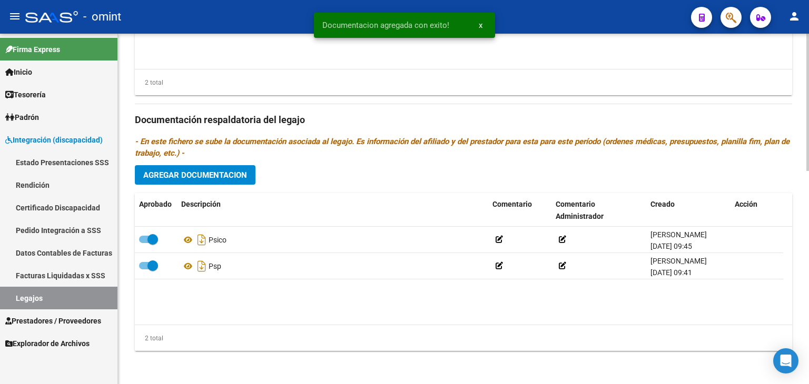
click at [172, 172] on span "Agregar Documentacion" at bounding box center [195, 175] width 104 height 9
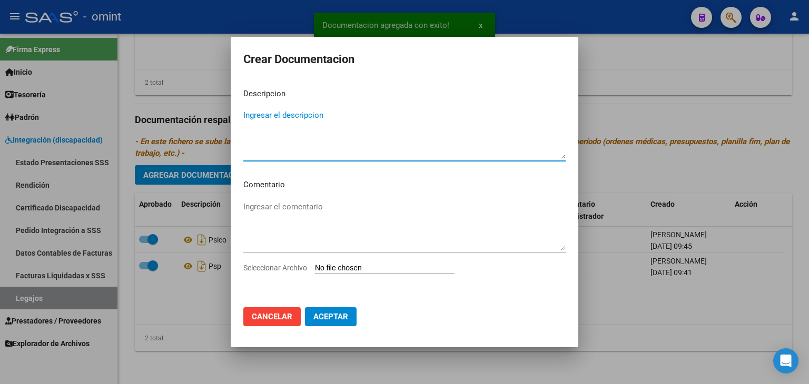
click at [368, 269] on input "Seleccionar Archivo" at bounding box center [385, 269] width 140 height 10
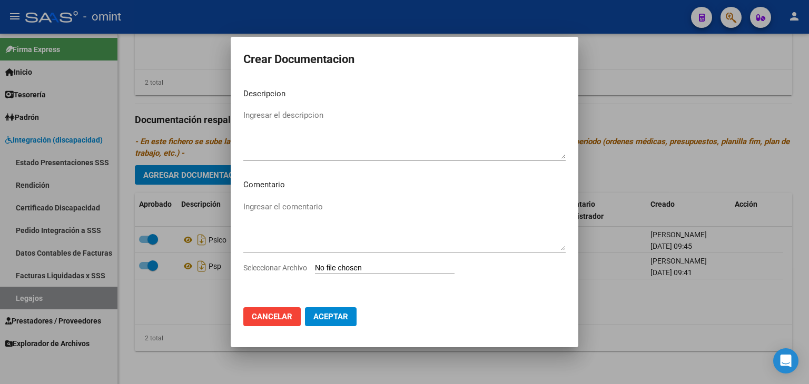
type input "C:\fakepath\rhc.pdf"
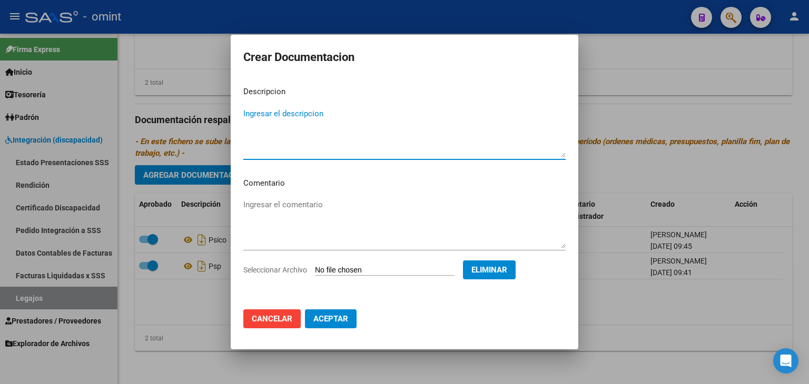
click at [277, 115] on textarea "Ingresar el descripcion" at bounding box center [404, 132] width 322 height 49
type textarea "RHC"
click at [329, 321] on span "Aceptar" at bounding box center [330, 318] width 35 height 9
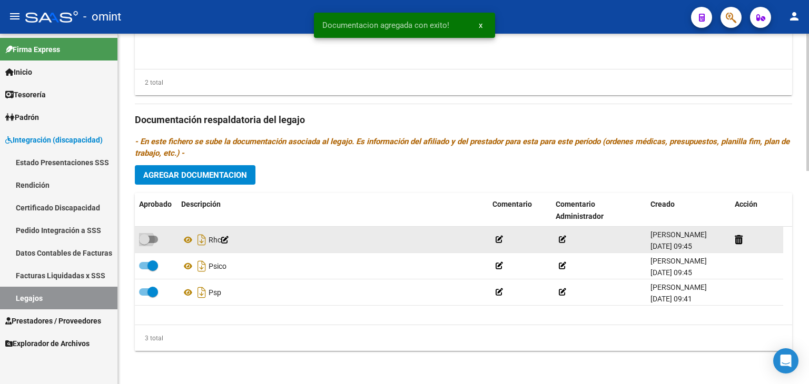
click at [145, 237] on span at bounding box center [144, 239] width 11 height 11
click at [144, 243] on input "checkbox" at bounding box center [144, 243] width 1 height 1
checkbox input "true"
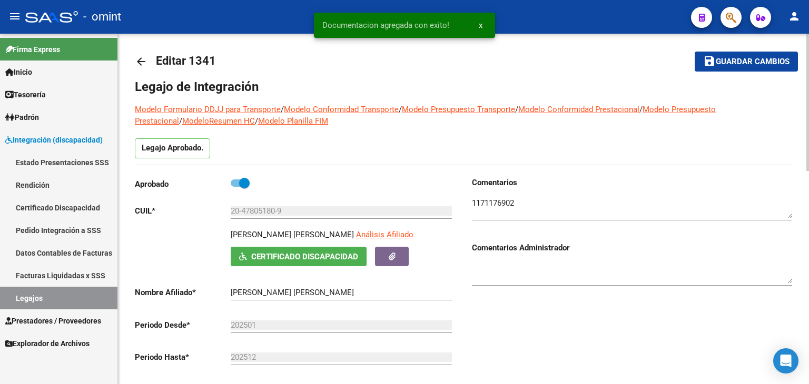
scroll to position [0, 0]
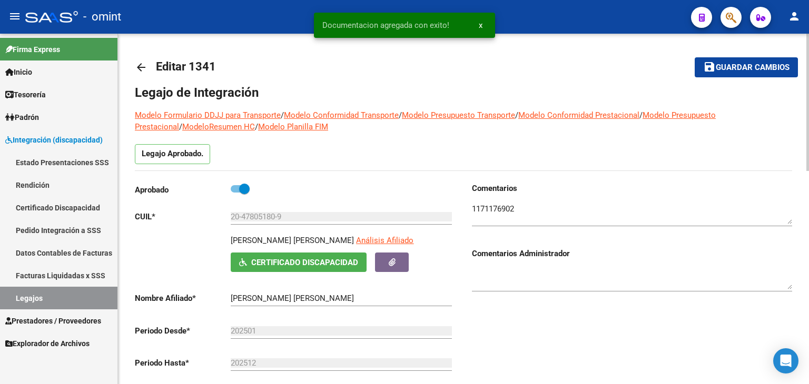
click at [735, 68] on span "Guardar cambios" at bounding box center [753, 67] width 74 height 9
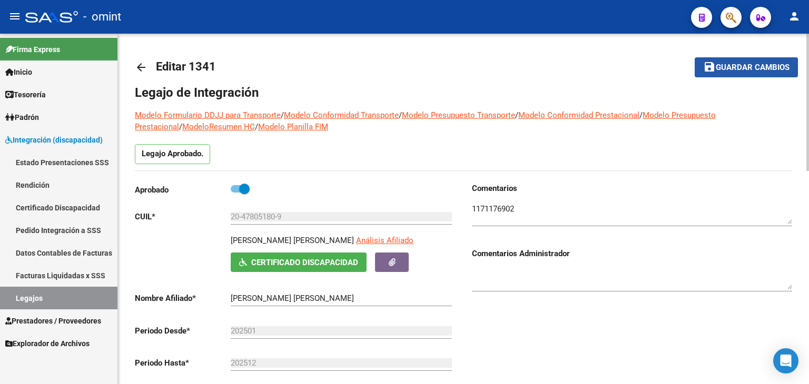
click at [718, 74] on button "save Guardar cambios" at bounding box center [746, 66] width 103 height 19
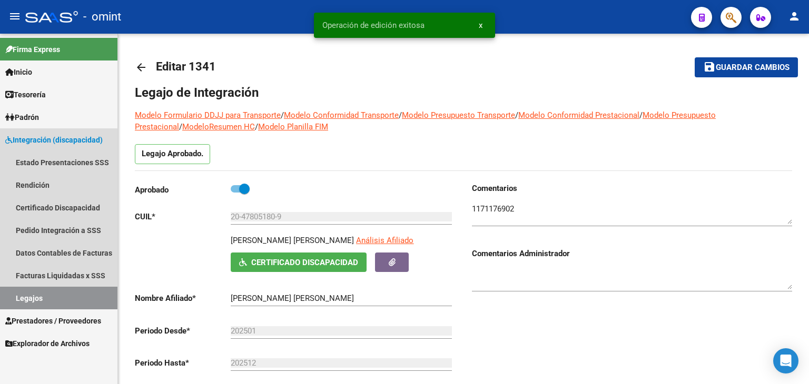
click at [38, 296] on link "Legajos" at bounding box center [58, 298] width 117 height 23
